Goal: Task Accomplishment & Management: Manage account settings

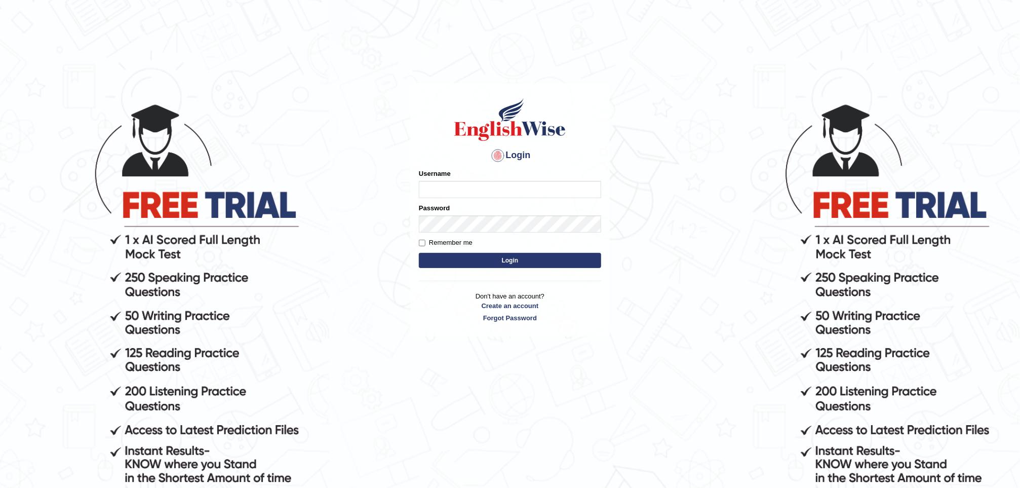
type input "[PERSON_NAME]"
click at [531, 259] on button "Login" at bounding box center [510, 260] width 182 height 15
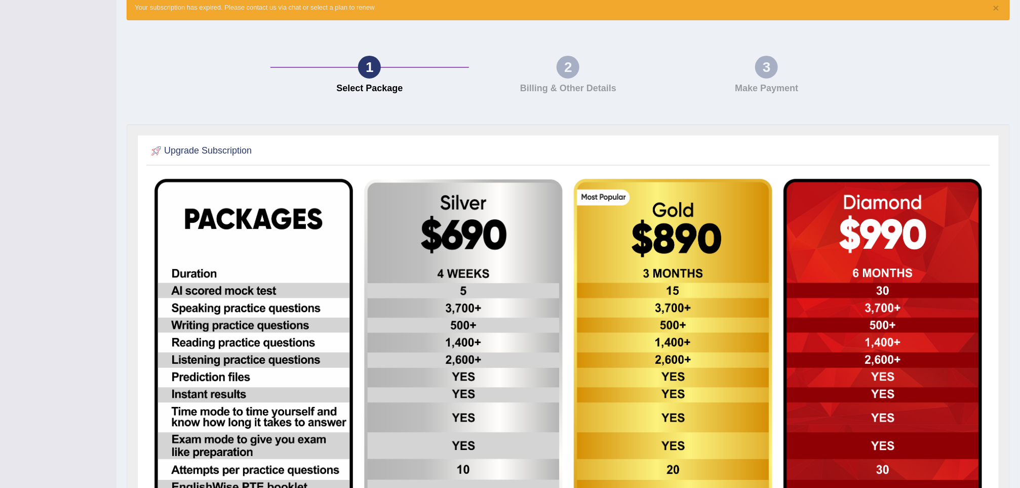
scroll to position [135, 0]
click at [257, 235] on img at bounding box center [253, 402] width 198 height 446
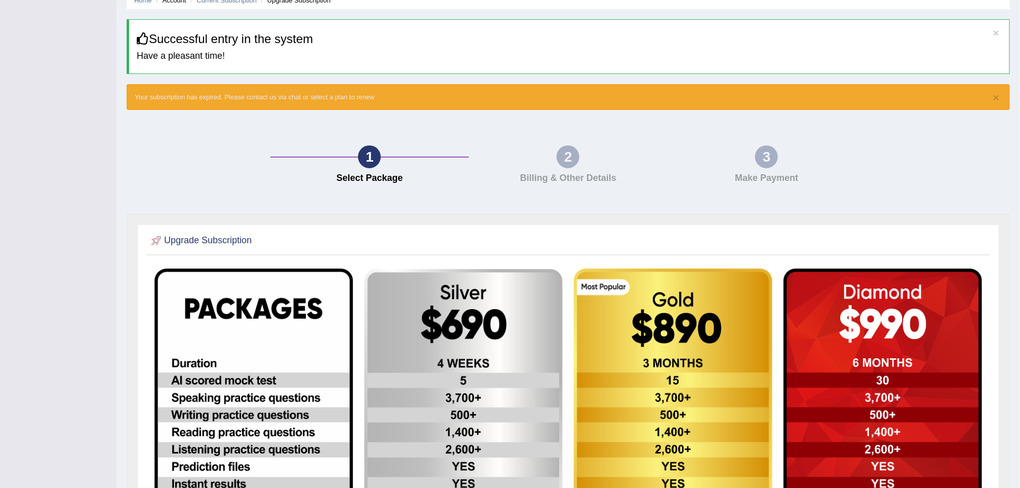
scroll to position [0, 0]
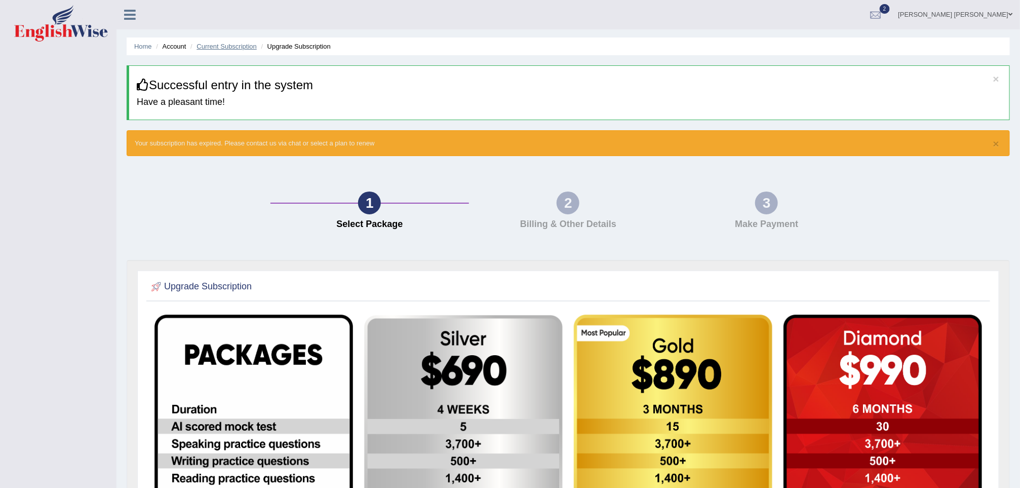
click at [228, 45] on link "Current Subscription" at bounding box center [226, 47] width 60 height 8
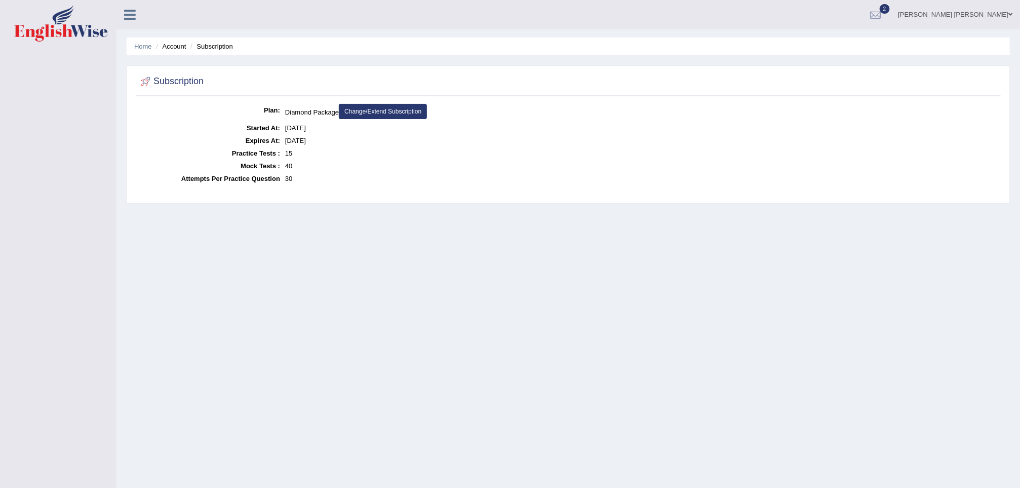
click at [399, 115] on link "Change/Extend Subscription" at bounding box center [383, 111] width 88 height 15
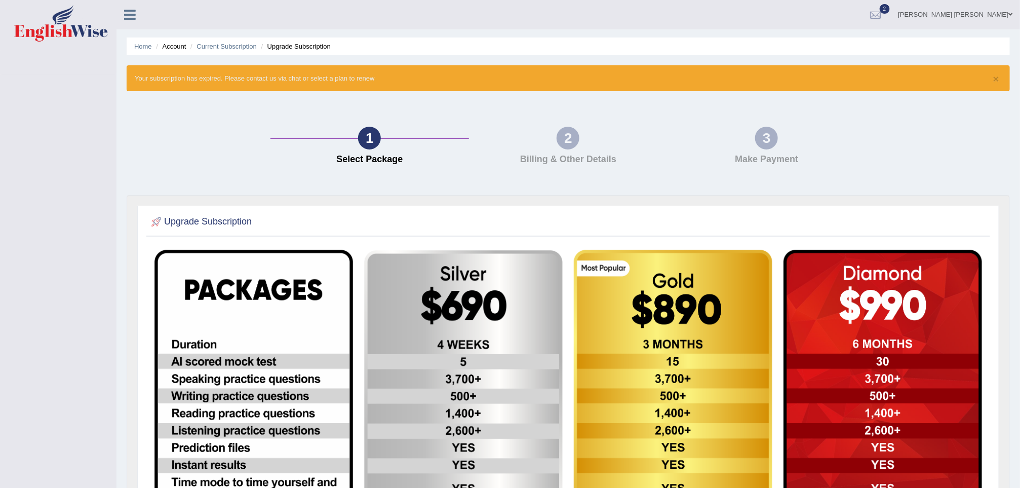
click at [125, 14] on icon at bounding box center [130, 14] width 12 height 13
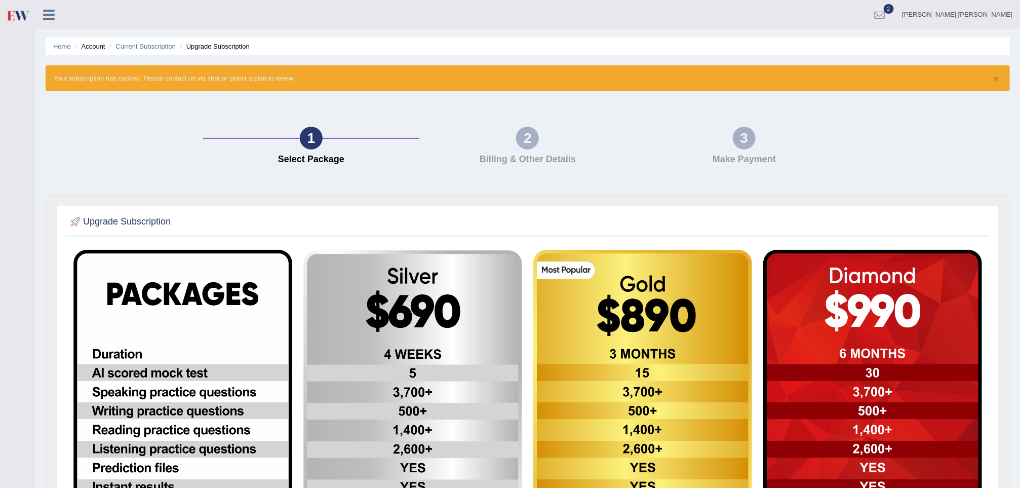
click at [53, 14] on icon at bounding box center [49, 14] width 12 height 13
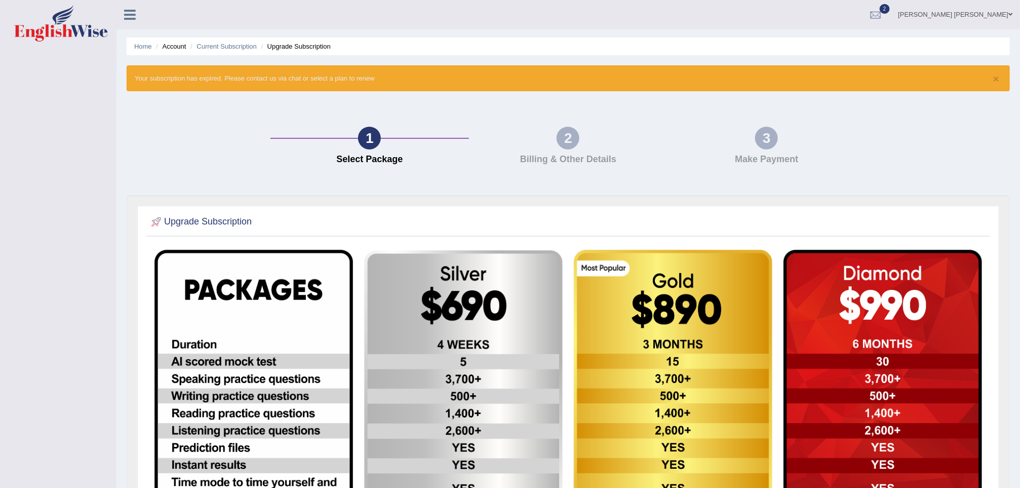
click at [126, 14] on icon at bounding box center [130, 14] width 12 height 13
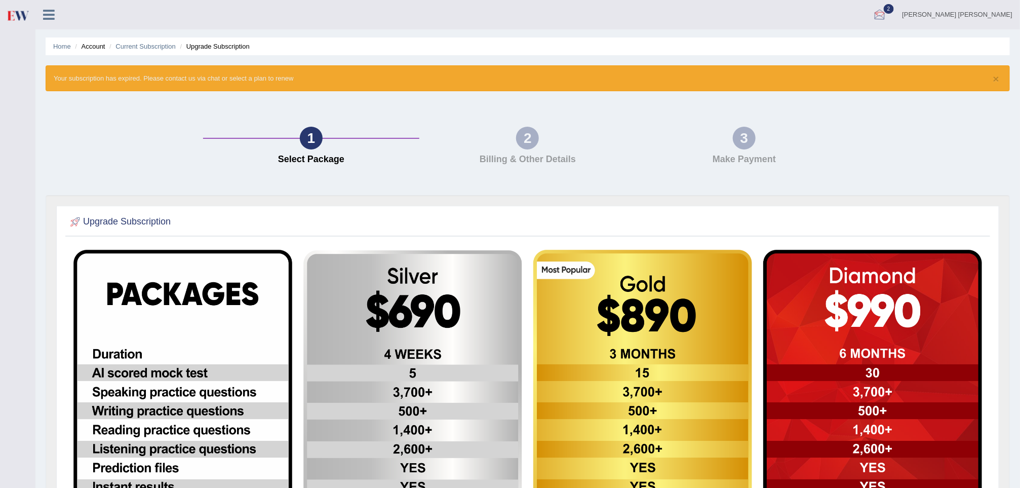
click at [887, 11] on div at bounding box center [879, 15] width 15 height 15
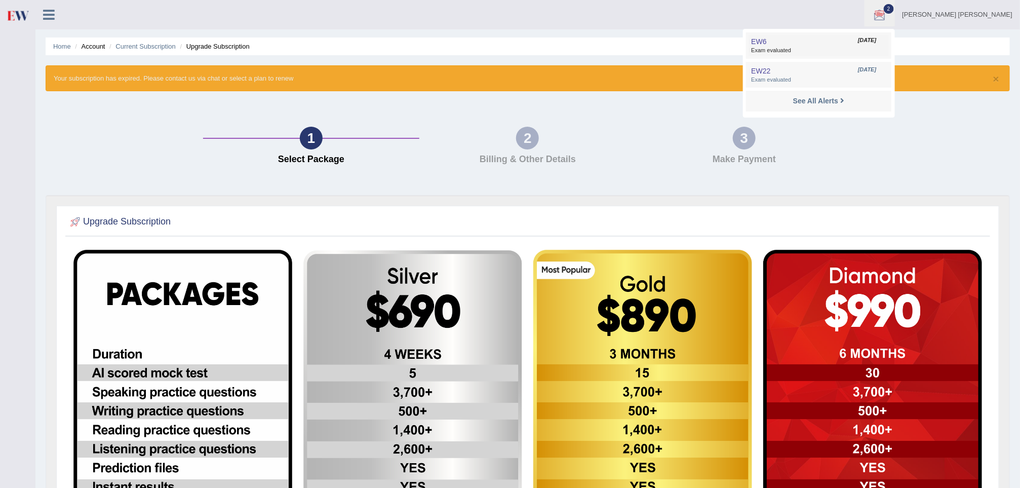
click at [888, 45] on link "EW6 Aug 14, 2025 Exam evaluated" at bounding box center [818, 45] width 140 height 21
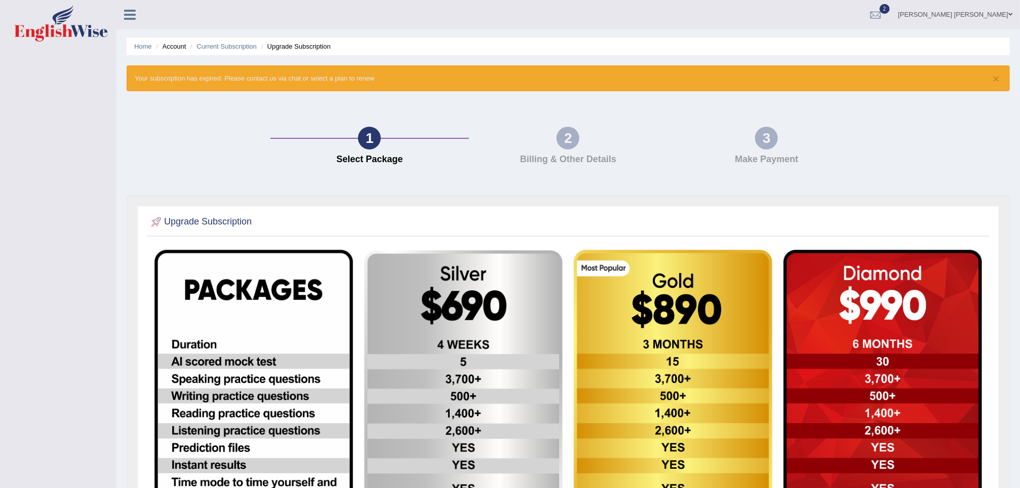
scroll to position [5, 0]
